Goal: Information Seeking & Learning: Learn about a topic

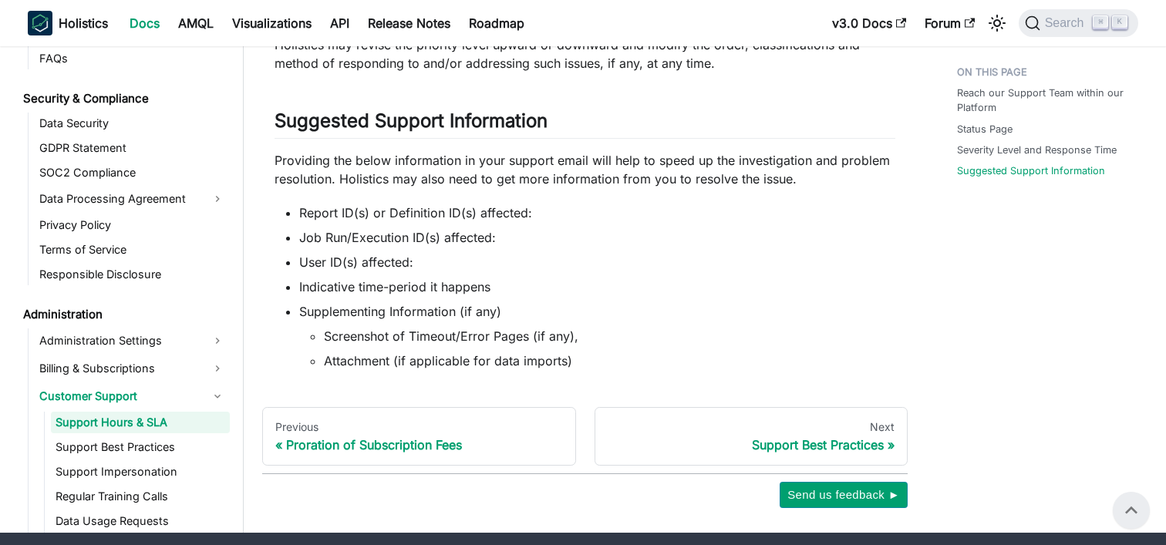
scroll to position [1301, 0]
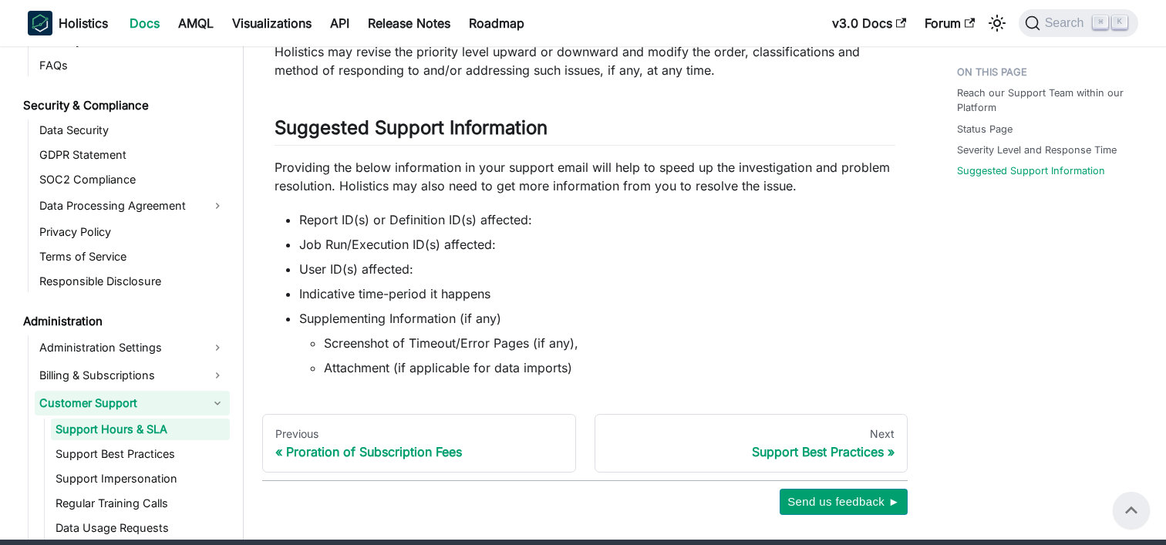
click at [161, 408] on link "Customer Support" at bounding box center [132, 403] width 195 height 25
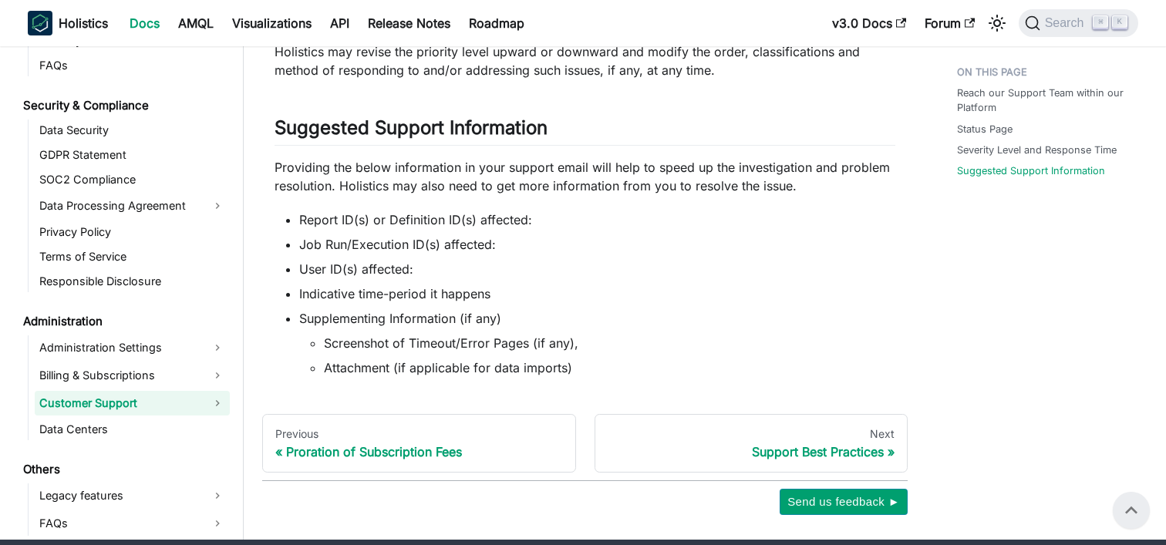
click at [161, 408] on link "Customer Support" at bounding box center [132, 403] width 195 height 25
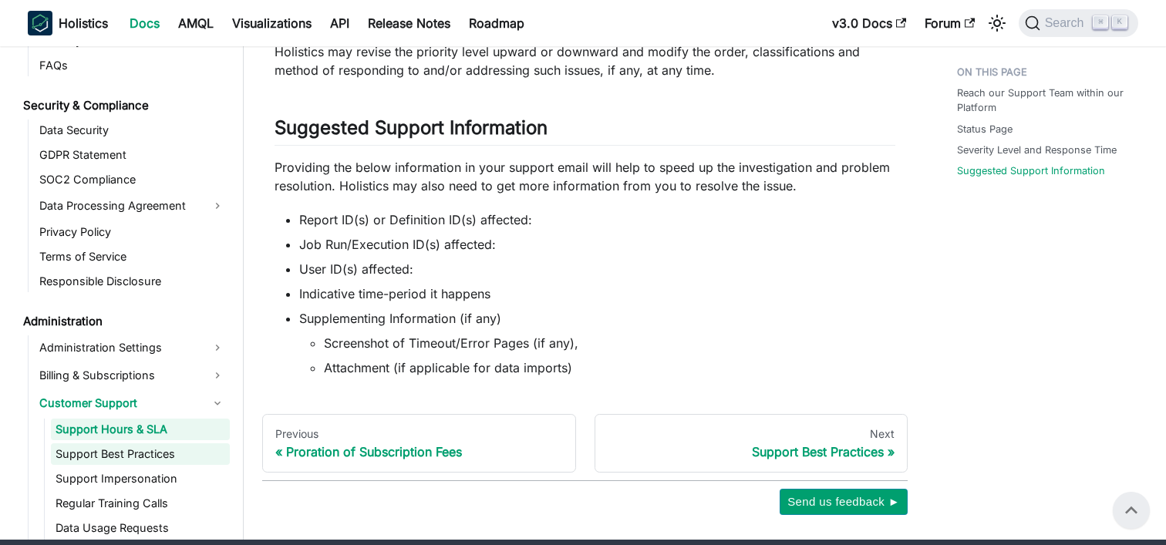
click at [134, 450] on link "Support Best Practices" at bounding box center [140, 454] width 179 height 22
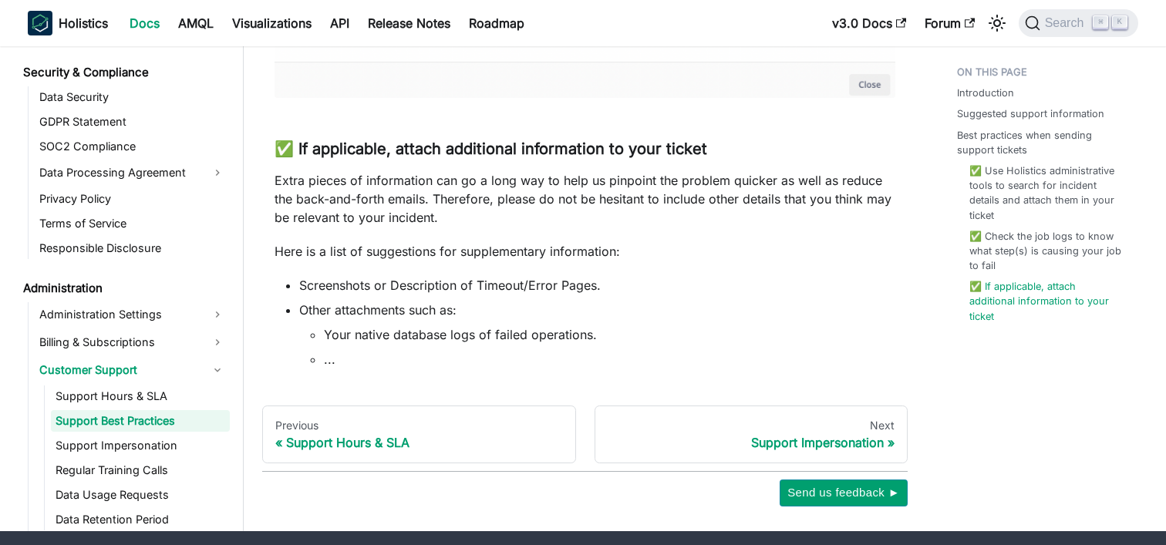
scroll to position [1305, 0]
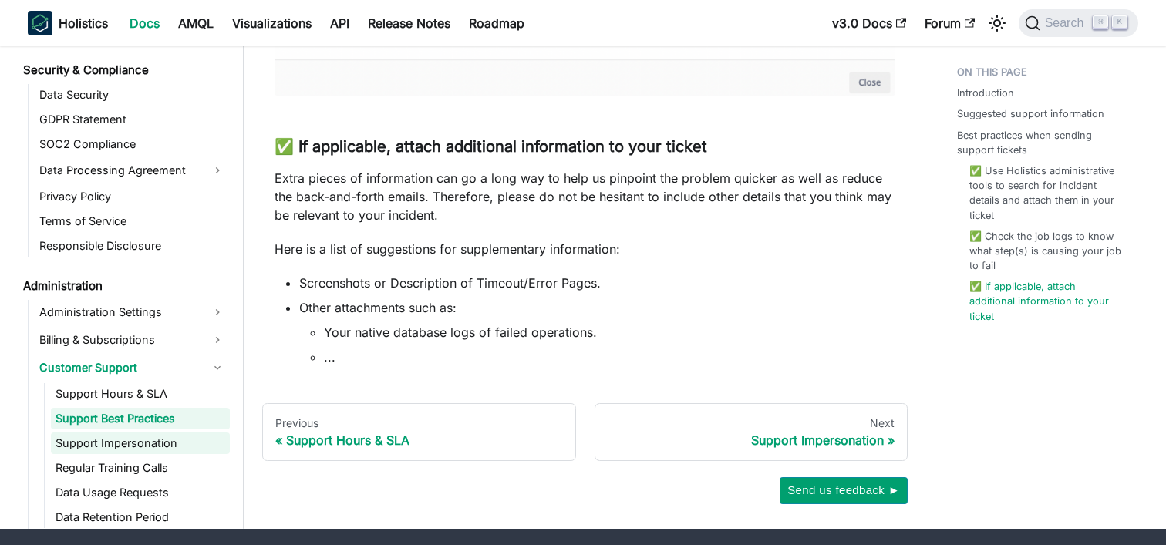
click at [93, 445] on link "Support Impersonation" at bounding box center [140, 444] width 179 height 22
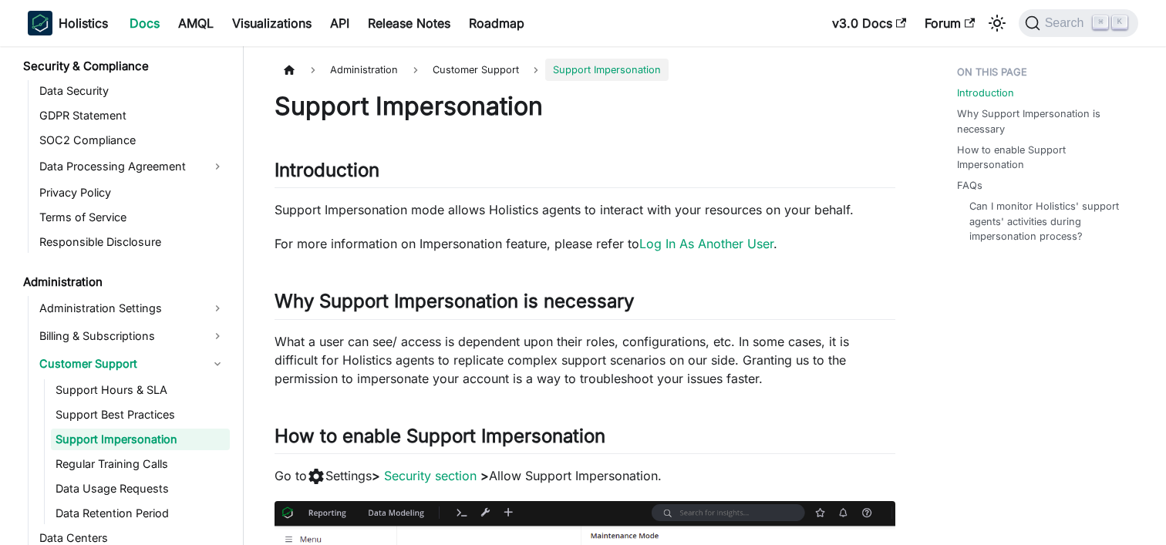
scroll to position [1751, 0]
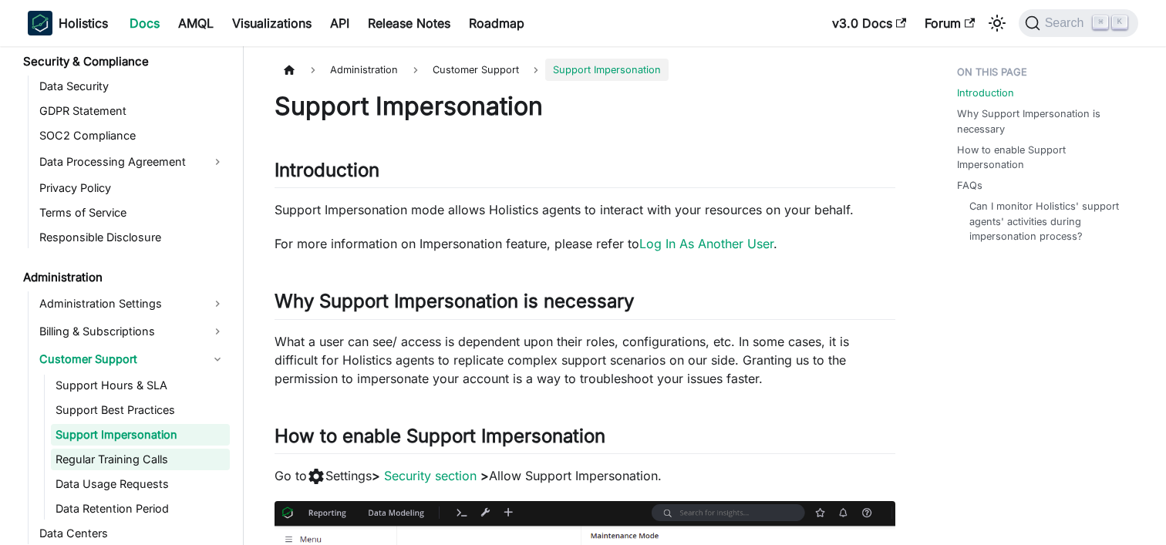
click at [99, 451] on link "Regular Training Calls" at bounding box center [140, 460] width 179 height 22
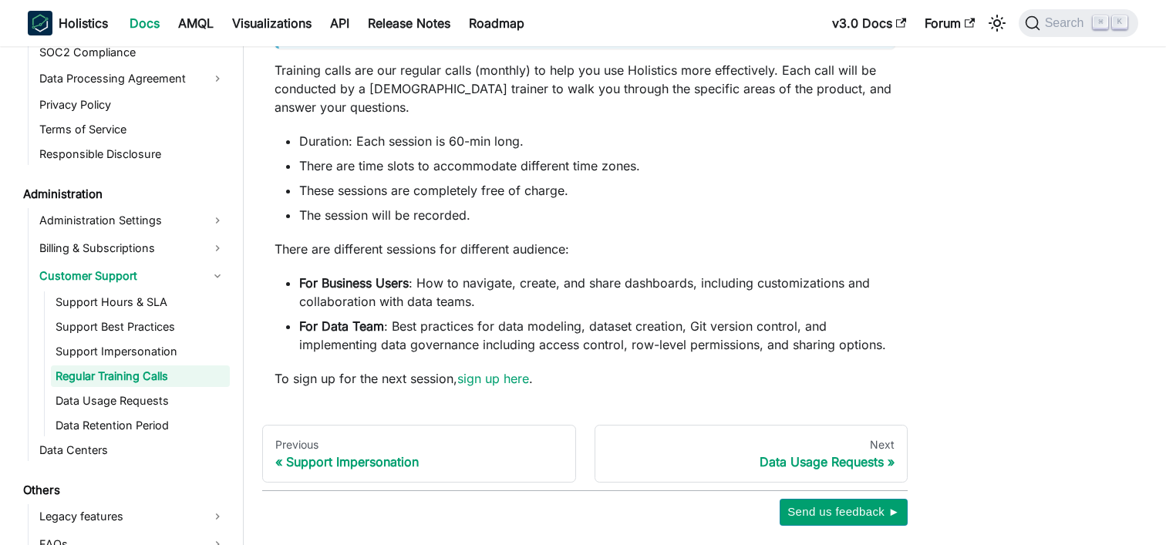
scroll to position [233, 0]
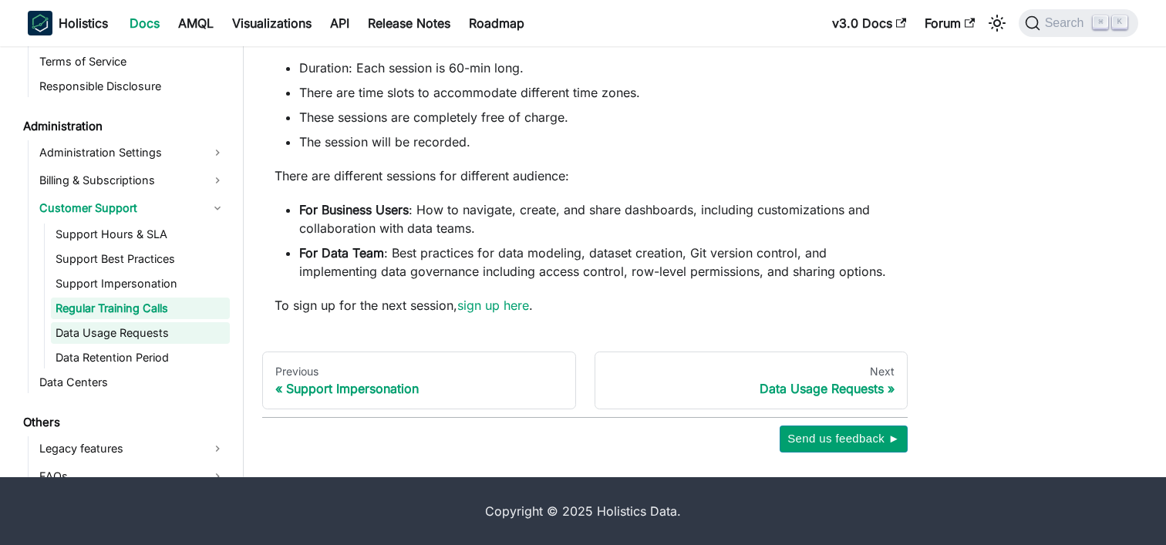
click at [158, 329] on link "Data Usage Requests" at bounding box center [140, 333] width 179 height 22
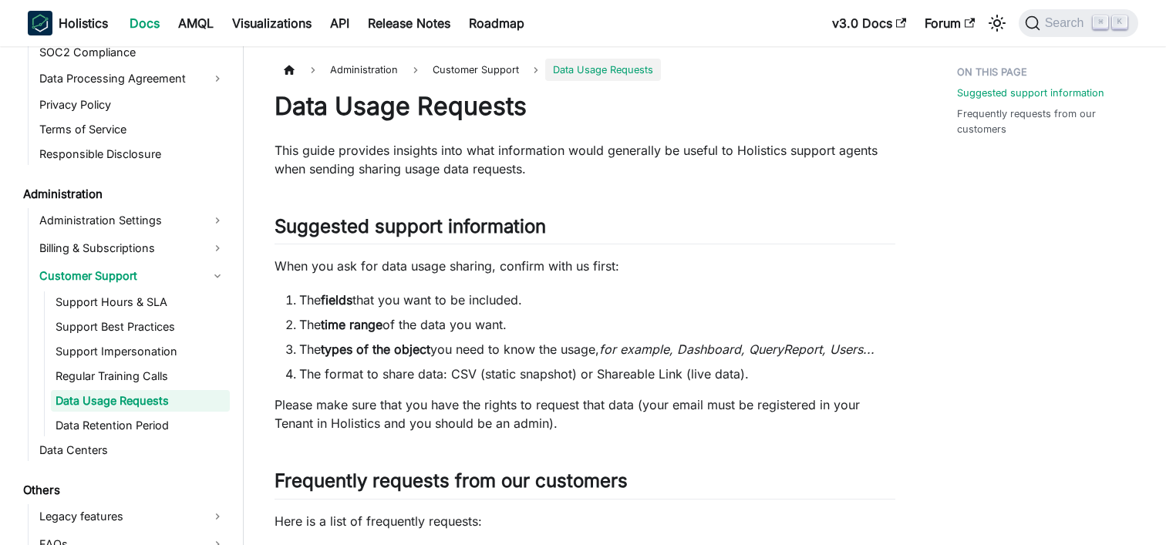
scroll to position [149, 0]
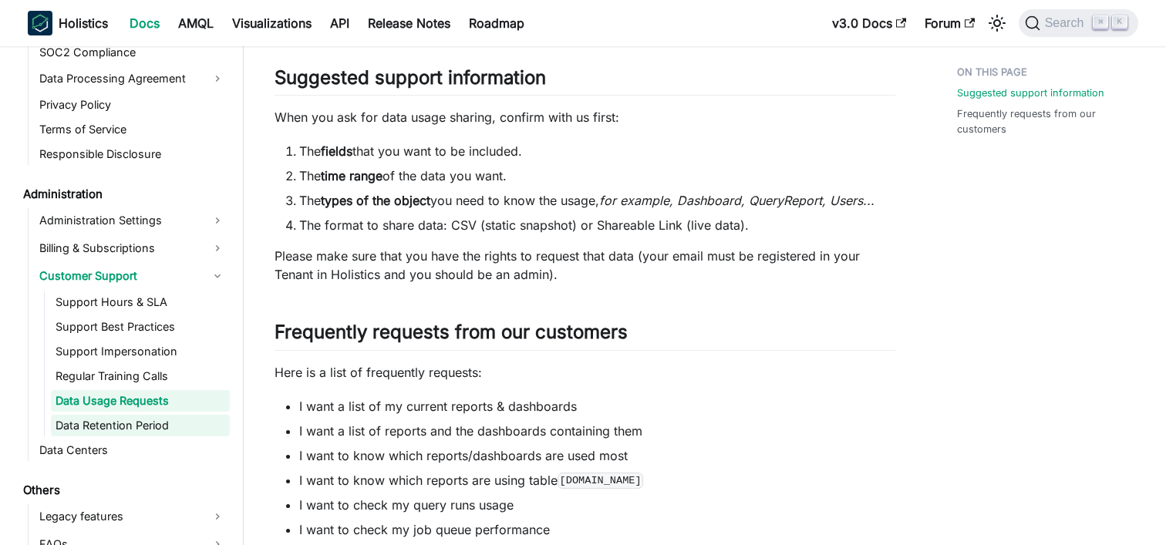
click at [146, 426] on link "Data Retention Period" at bounding box center [140, 426] width 179 height 22
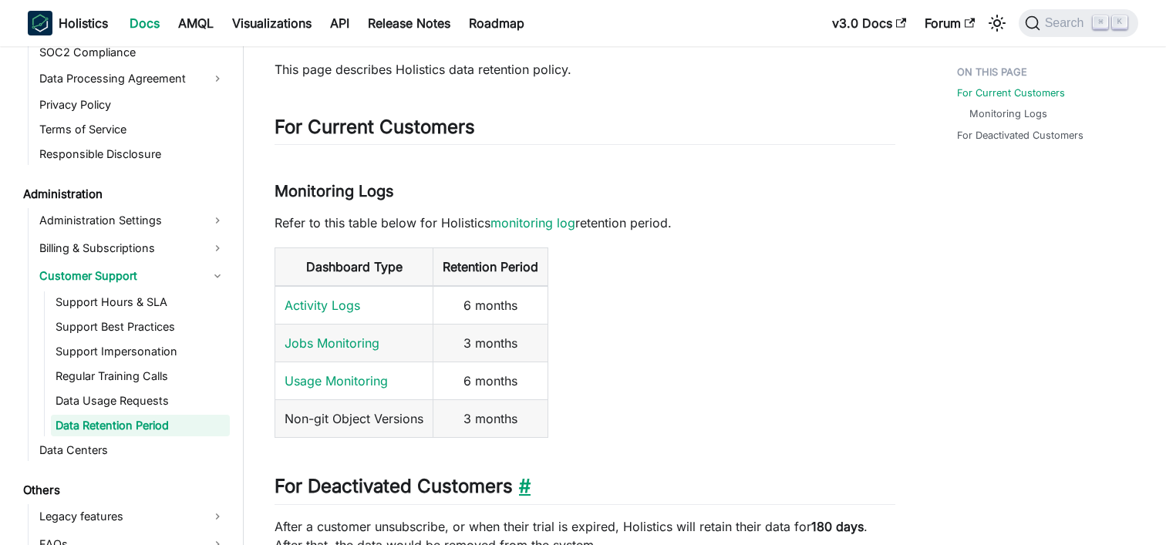
scroll to position [73, 0]
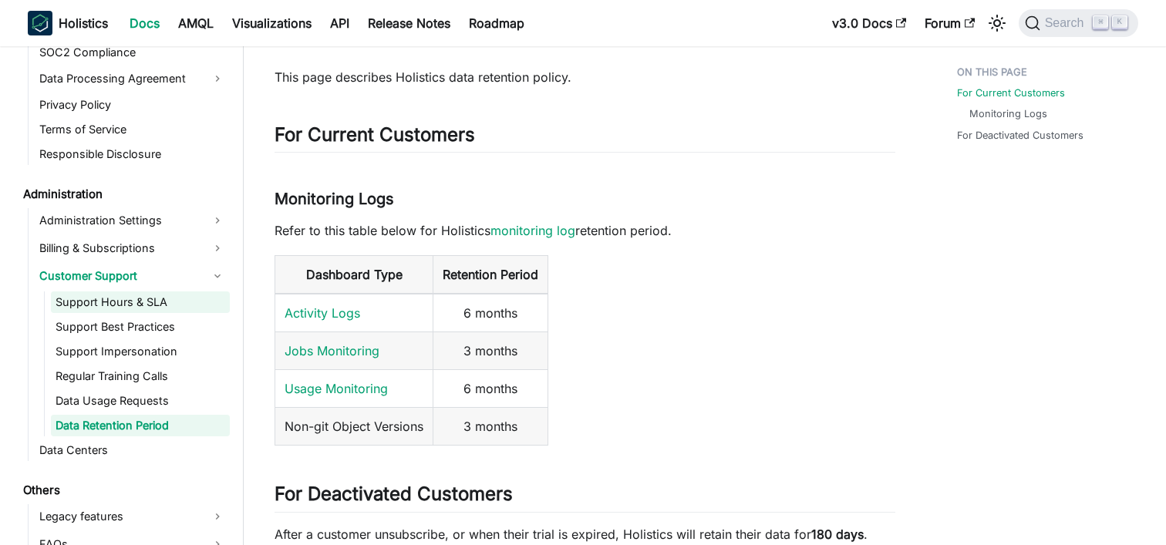
click at [155, 308] on link "Support Hours & SLA" at bounding box center [140, 303] width 179 height 22
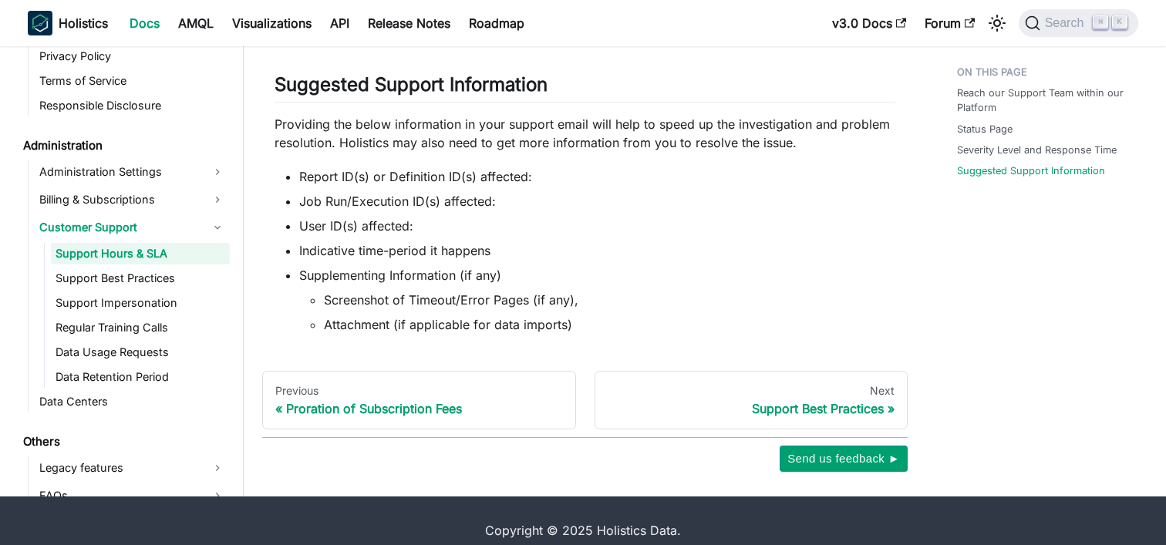
scroll to position [1364, 0]
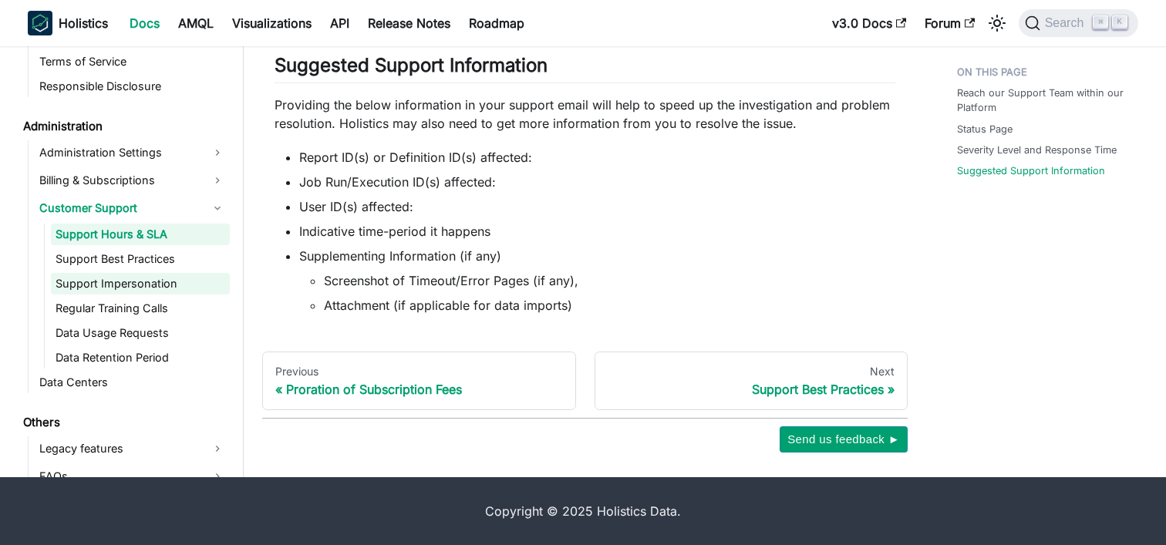
click at [150, 286] on link "Support Impersonation" at bounding box center [140, 284] width 179 height 22
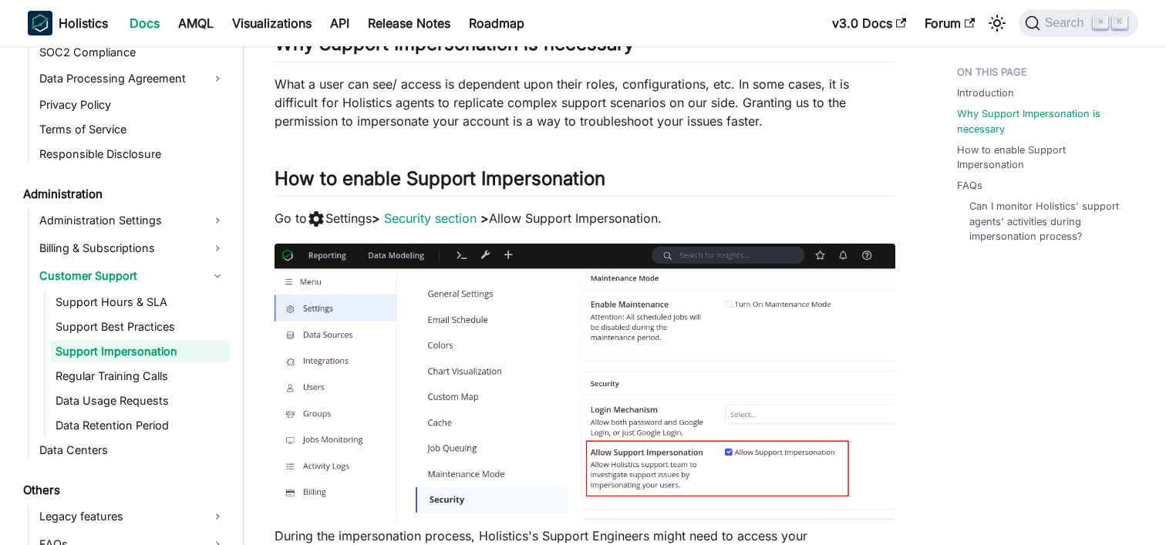
scroll to position [258, 0]
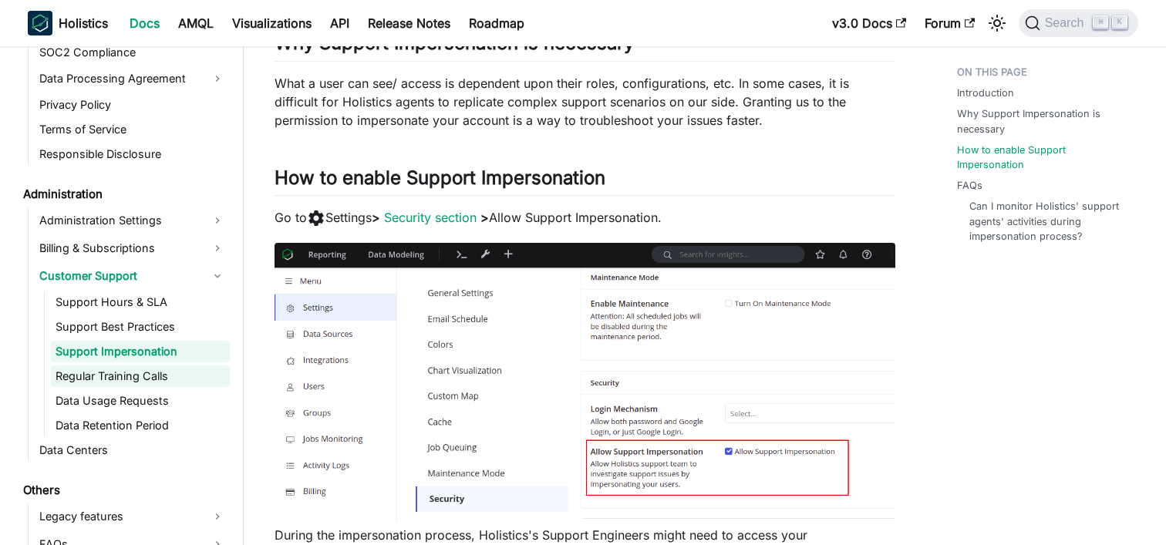
click at [137, 381] on link "Regular Training Calls" at bounding box center [140, 377] width 179 height 22
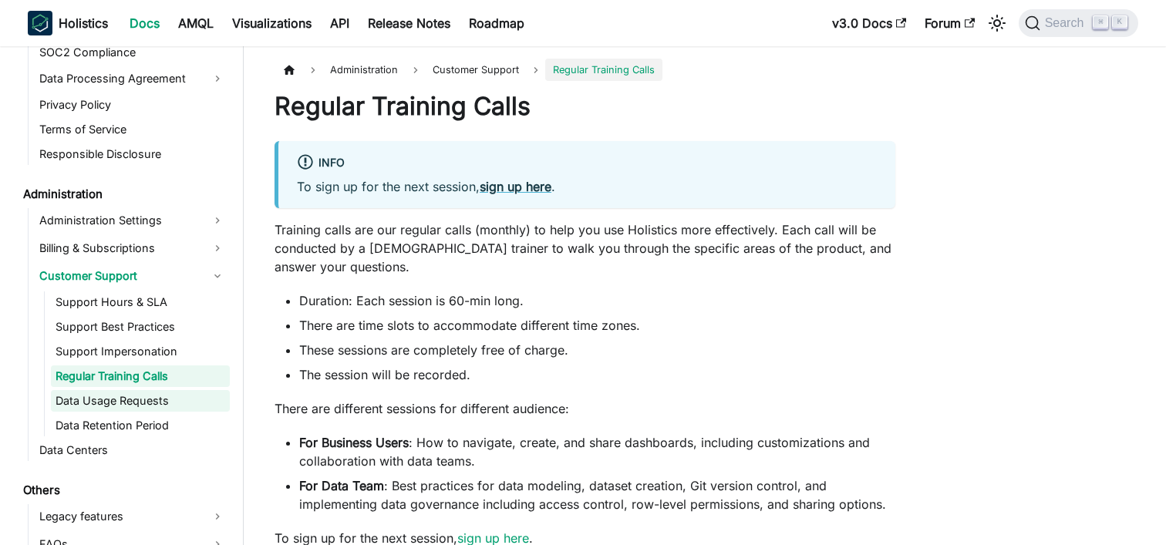
click at [140, 393] on link "Data Usage Requests" at bounding box center [140, 401] width 179 height 22
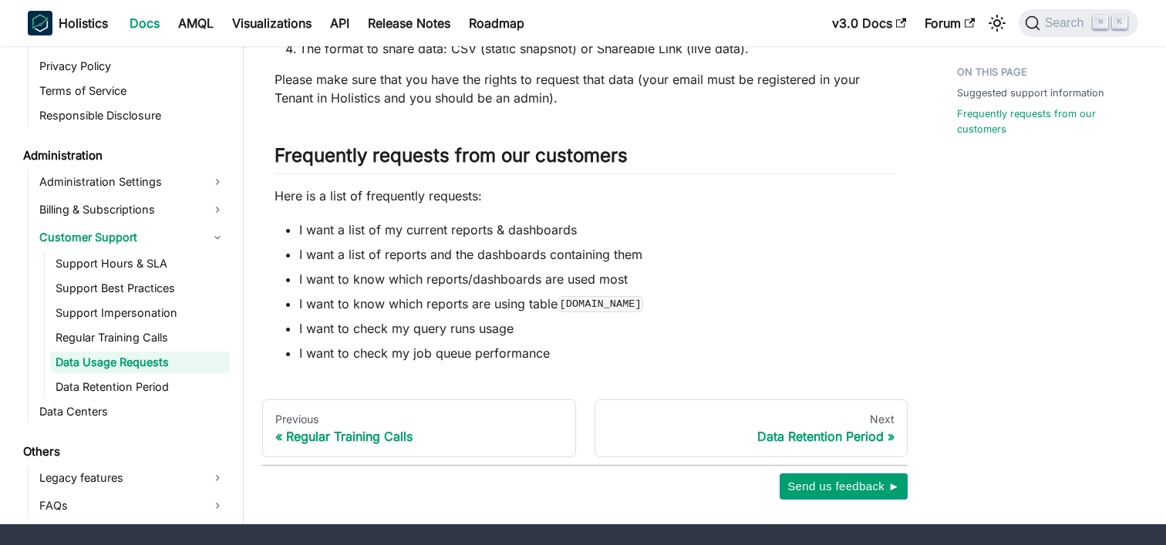
scroll to position [332, 0]
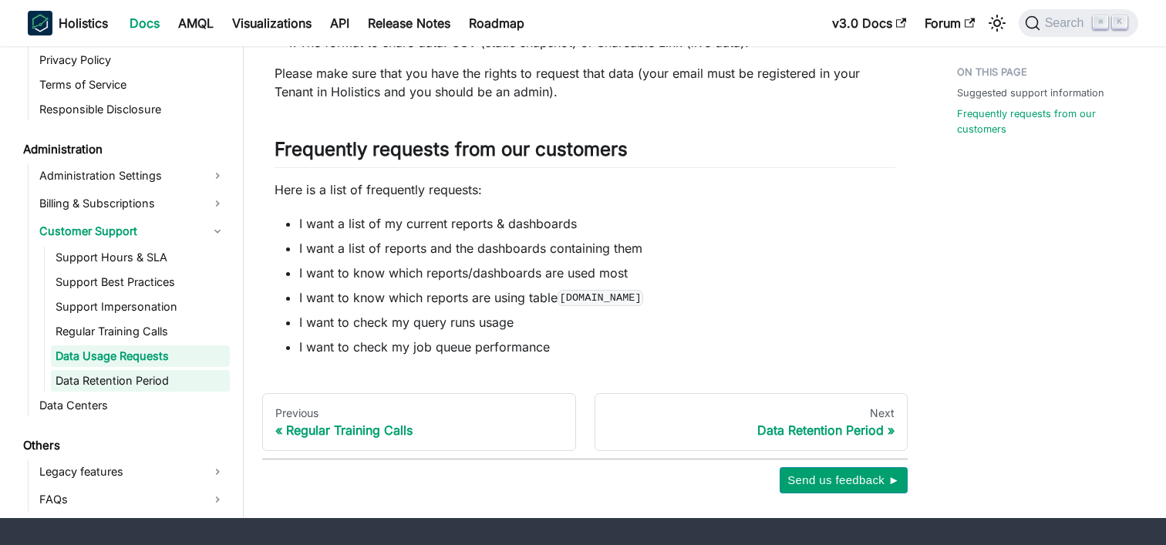
click at [168, 384] on link "Data Retention Period" at bounding box center [140, 381] width 179 height 22
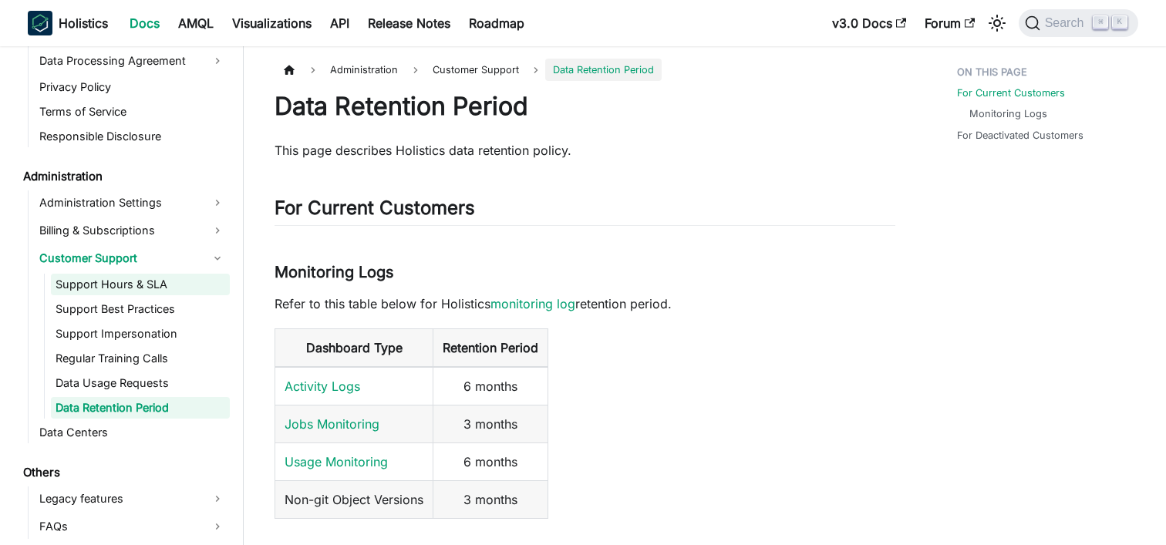
click at [176, 286] on link "Support Hours & SLA" at bounding box center [140, 285] width 179 height 22
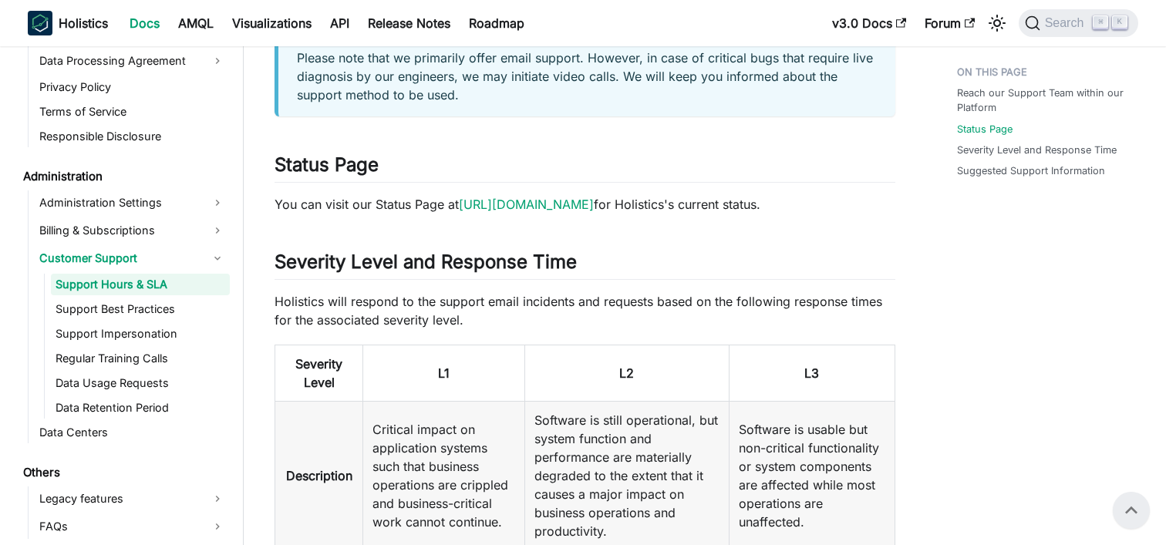
scroll to position [664, 0]
